Goal: Participate in discussion

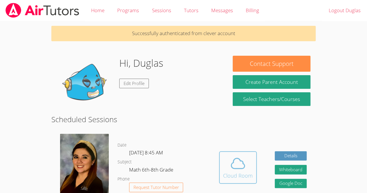
click at [234, 172] on div "Cloud Room" at bounding box center [238, 175] width 30 height 8
click at [236, 171] on div "Cloud Room" at bounding box center [238, 175] width 30 height 8
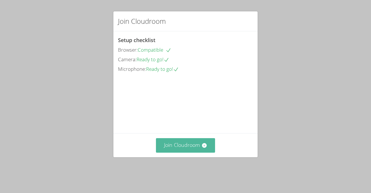
click at [192, 152] on button "Join Cloudroom" at bounding box center [185, 145] width 59 height 14
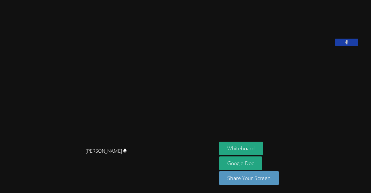
click at [65, 119] on video at bounding box center [108, 84] width 87 height 119
click at [65, 116] on video at bounding box center [108, 84] width 87 height 119
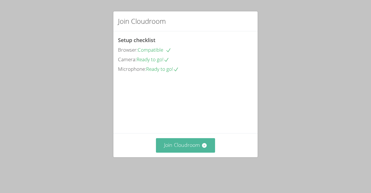
click at [185, 152] on button "Join Cloudroom" at bounding box center [185, 145] width 59 height 14
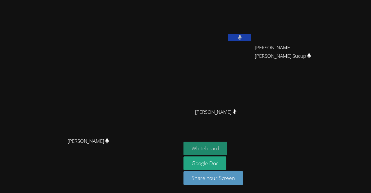
click at [227, 146] on button "Whiteboard" at bounding box center [206, 149] width 44 height 14
drag, startPoint x: 283, startPoint y: 39, endPoint x: 279, endPoint y: 39, distance: 4.1
click at [251, 39] on button at bounding box center [239, 37] width 23 height 7
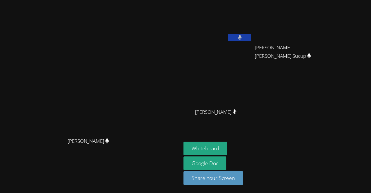
click at [251, 35] on button at bounding box center [239, 37] width 23 height 7
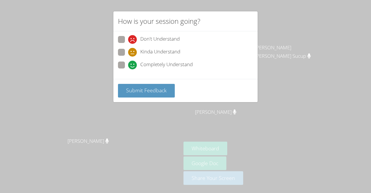
click at [140, 63] on span "Completely Understand" at bounding box center [166, 65] width 52 height 9
click at [133, 63] on input "Completely Understand" at bounding box center [130, 63] width 5 height 5
radio input "true"
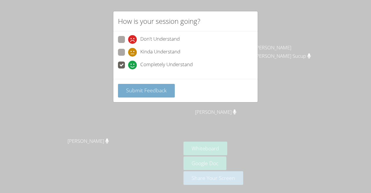
click at [132, 92] on span "Submit Feedback" at bounding box center [146, 90] width 41 height 7
